Goal: Entertainment & Leisure: Consume media (video, audio)

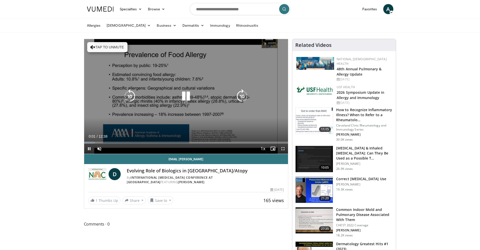
click at [94, 46] on icon "Video Player" at bounding box center [92, 47] width 5 height 5
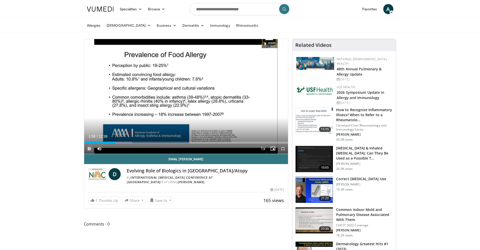
click at [86, 149] on span "Video Player" at bounding box center [89, 149] width 10 height 10
